Goal: Task Accomplishment & Management: Manage account settings

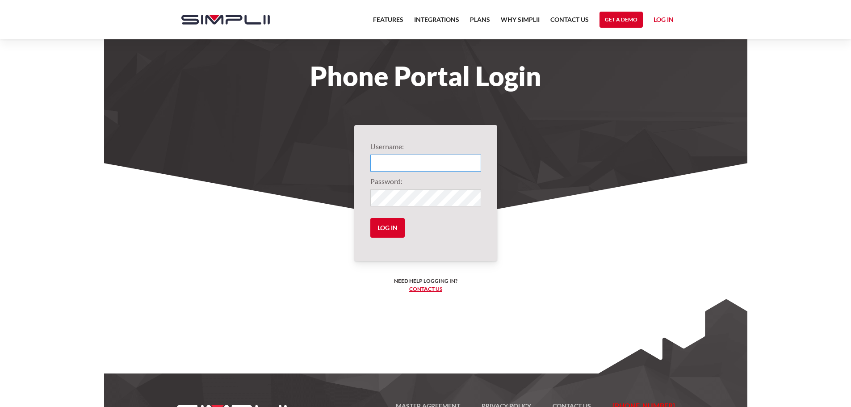
type input "1013@ThirdGenerationHomeImprovement"
click at [370, 218] on input "Log in" at bounding box center [387, 228] width 34 height 20
click at [397, 233] on input "Log in" at bounding box center [387, 228] width 34 height 20
click at [668, 20] on link "Log in" at bounding box center [664, 20] width 20 height 13
type input "1013@ThirdGenerationHomeImprovement"
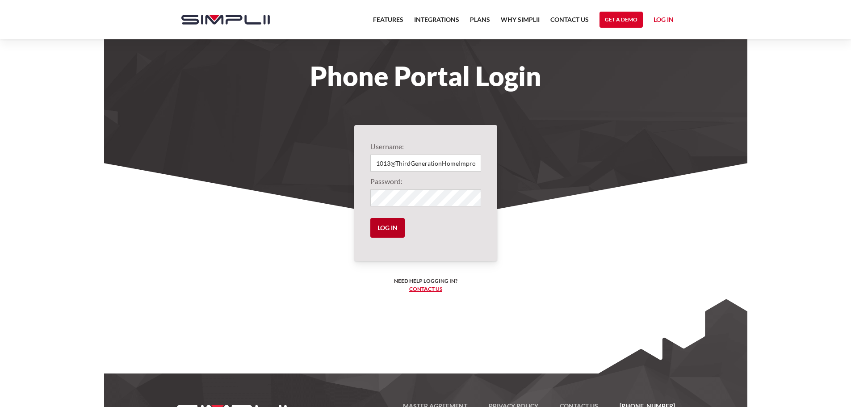
click at [392, 231] on input "Log in" at bounding box center [387, 228] width 34 height 20
click at [660, 17] on link "Log in" at bounding box center [664, 20] width 20 height 13
